Goal: Navigation & Orientation: Find specific page/section

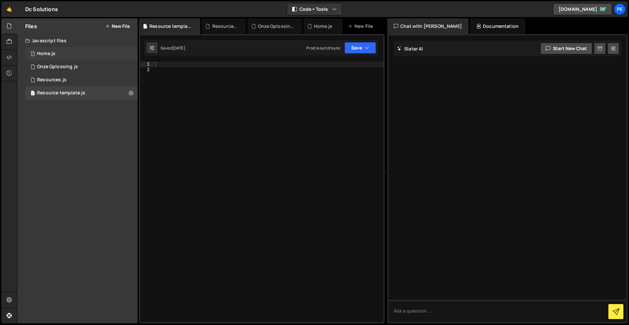
click at [73, 52] on div "1 Home.js 0" at bounding box center [81, 53] width 112 height 13
click at [69, 65] on div "Onze Oplossing.js" at bounding box center [57, 67] width 41 height 6
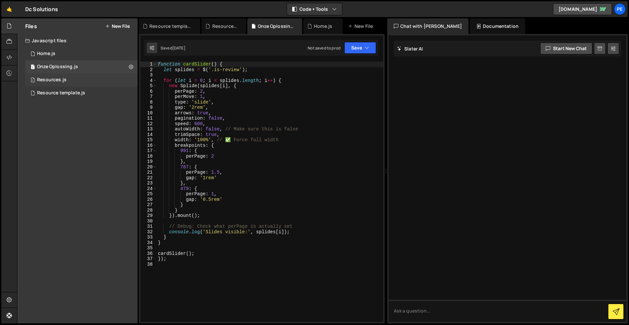
click at [64, 77] on div "Resources.js" at bounding box center [51, 80] width 29 height 6
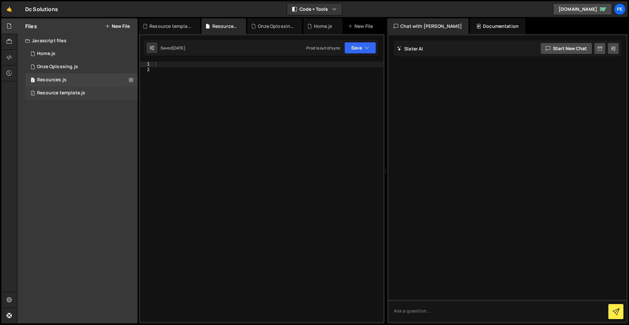
click at [62, 89] on div "1 Resource template.js 0" at bounding box center [81, 92] width 112 height 13
click at [65, 68] on div "Onze Oplossing.js" at bounding box center [57, 67] width 41 height 6
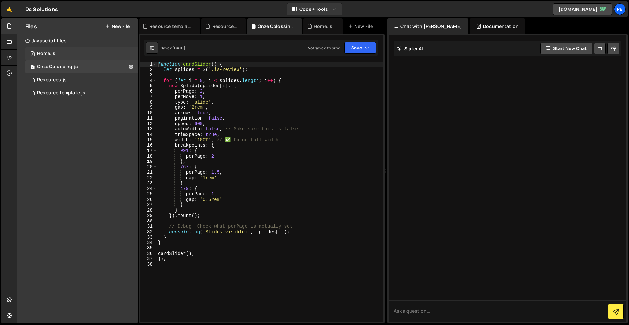
click at [58, 54] on div "1 Home.js 0" at bounding box center [81, 53] width 112 height 13
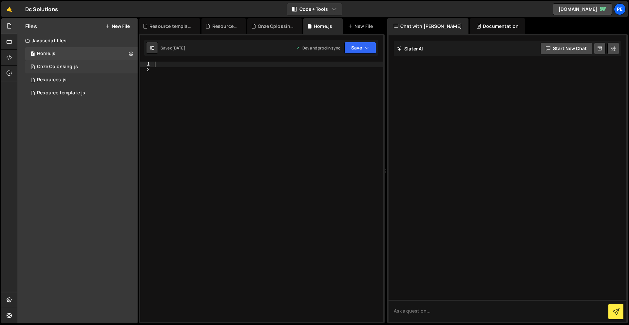
click at [57, 67] on div "Onze Oplossing.js" at bounding box center [57, 67] width 41 height 6
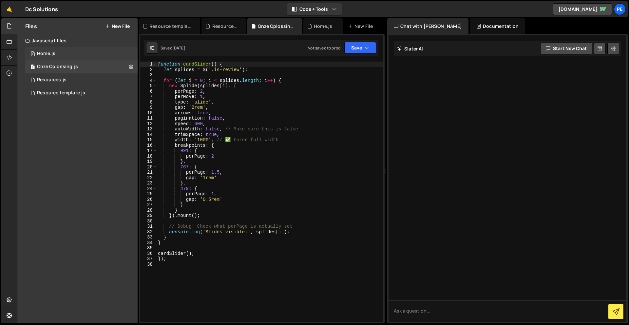
click at [52, 51] on div "Home.js" at bounding box center [46, 54] width 18 height 6
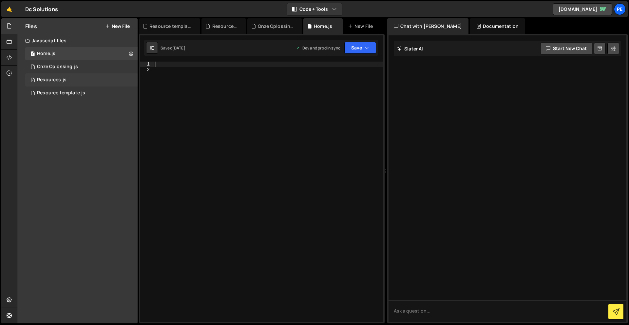
click at [54, 78] on div "Resources.js" at bounding box center [51, 80] width 29 height 6
